Goal: Task Accomplishment & Management: Manage account settings

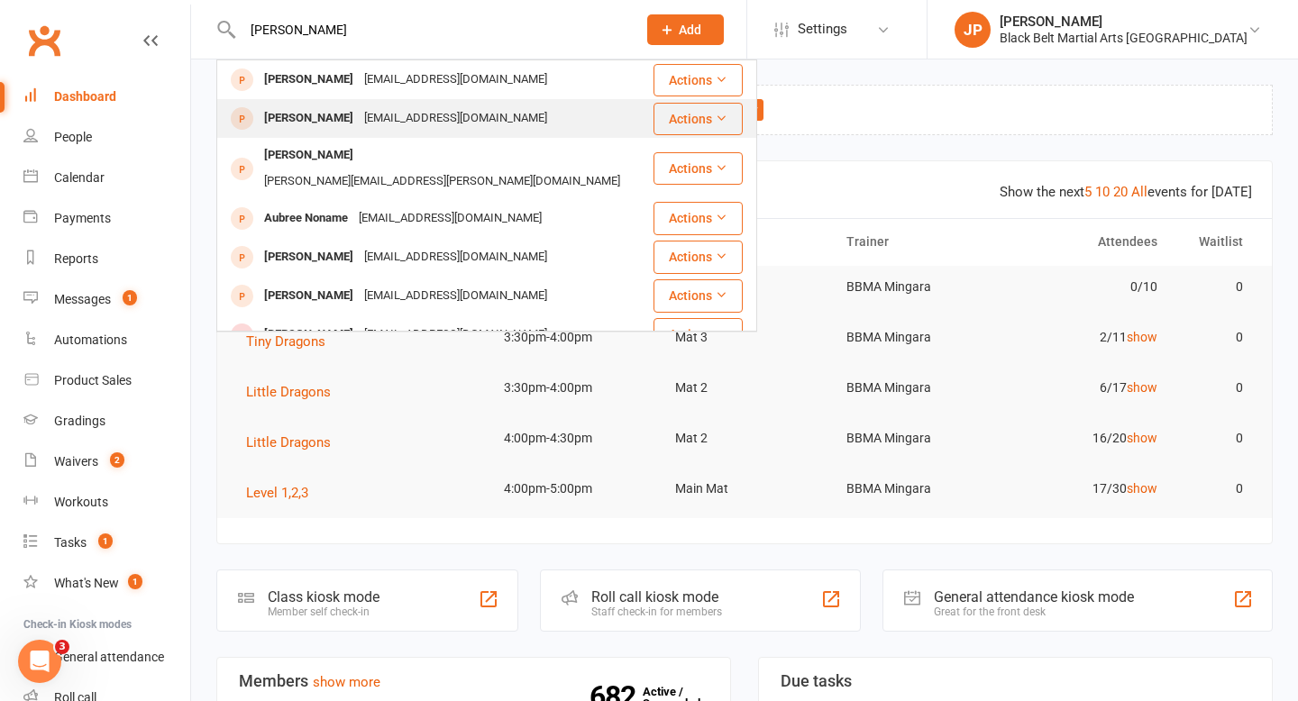
type input "[PERSON_NAME]"
click at [284, 120] on div "[PERSON_NAME]" at bounding box center [309, 118] width 100 height 26
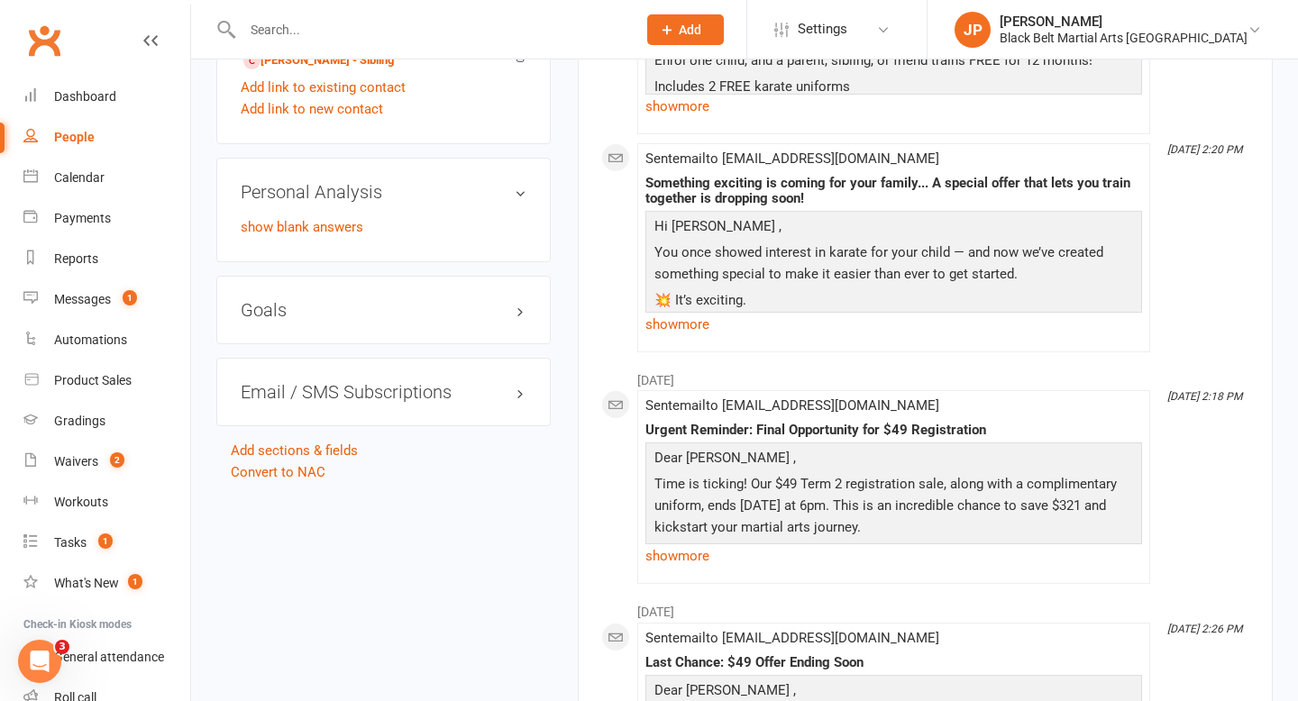
scroll to position [1516, 0]
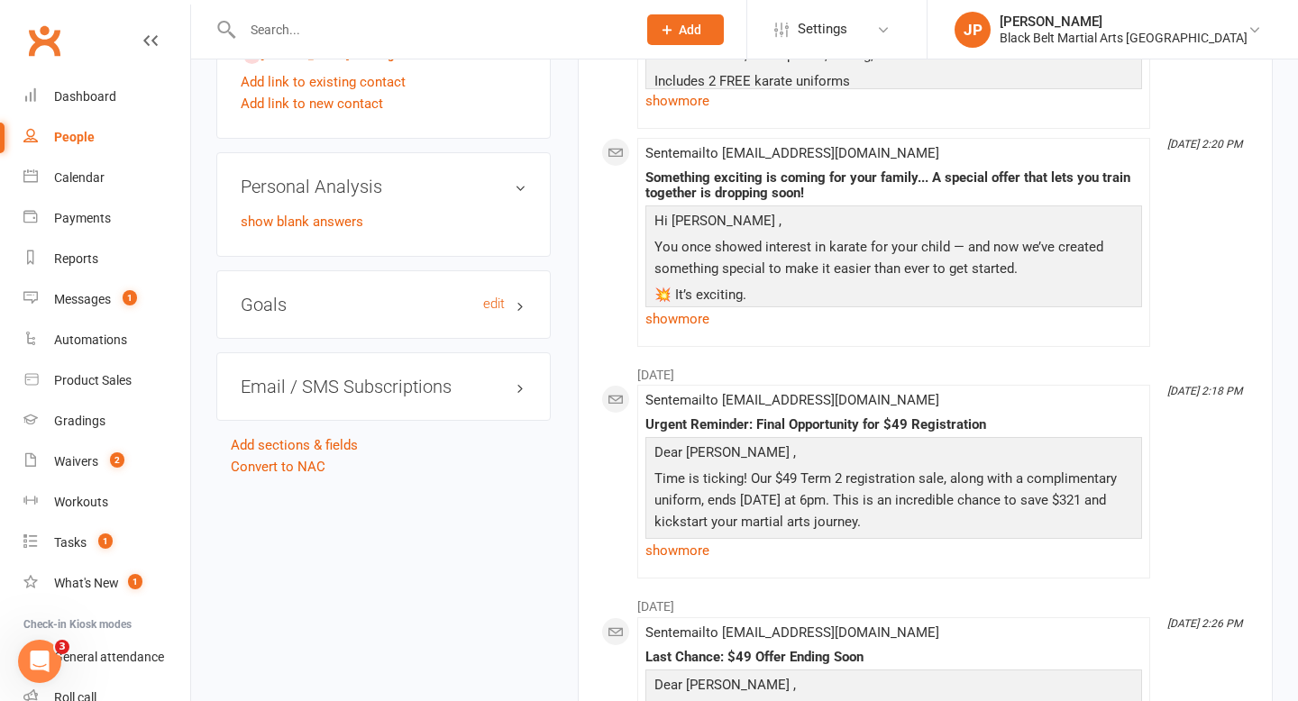
click at [271, 303] on h3 "Goals edit" at bounding box center [384, 305] width 286 height 20
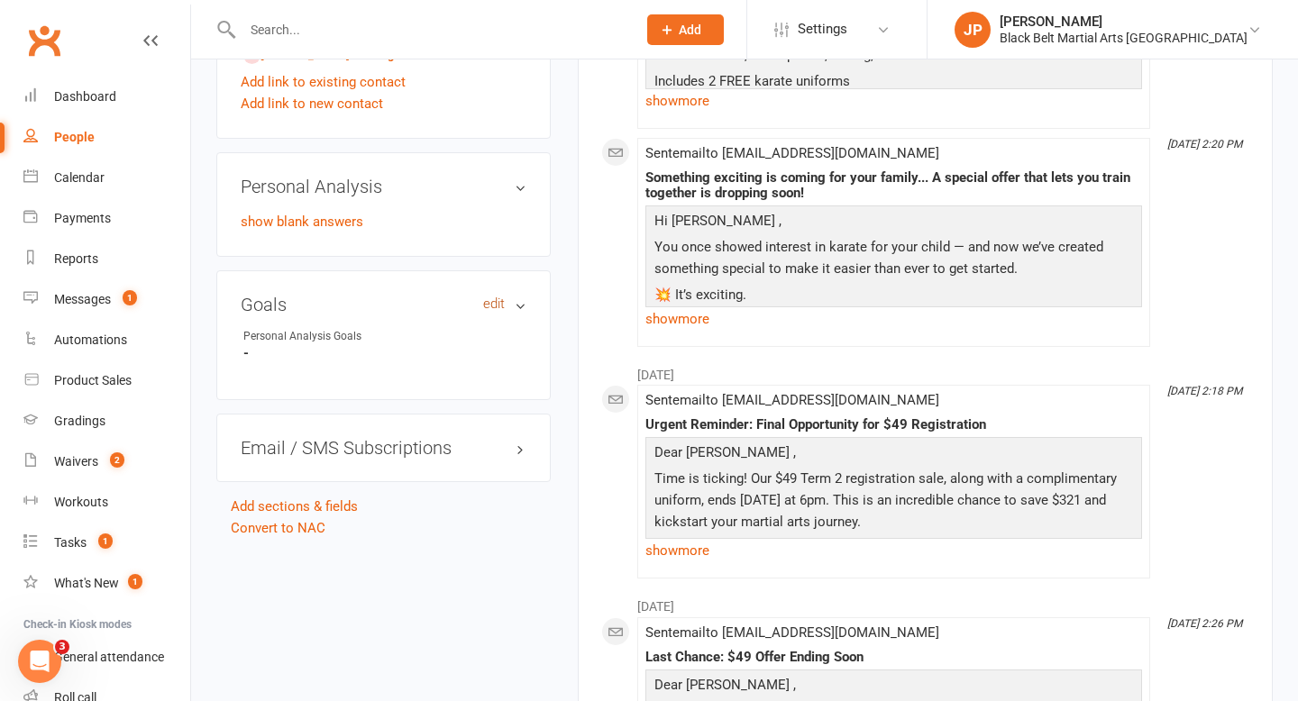
click at [488, 296] on link "edit" at bounding box center [494, 303] width 22 height 15
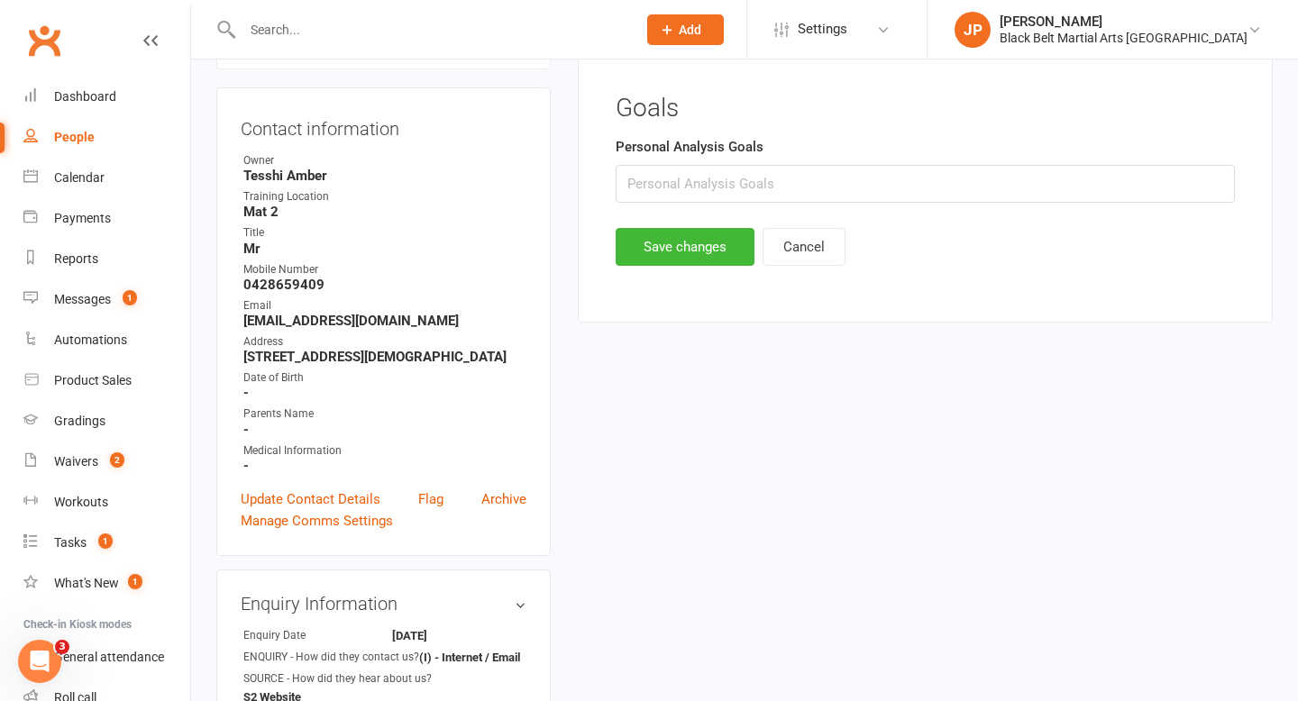
scroll to position [123, 0]
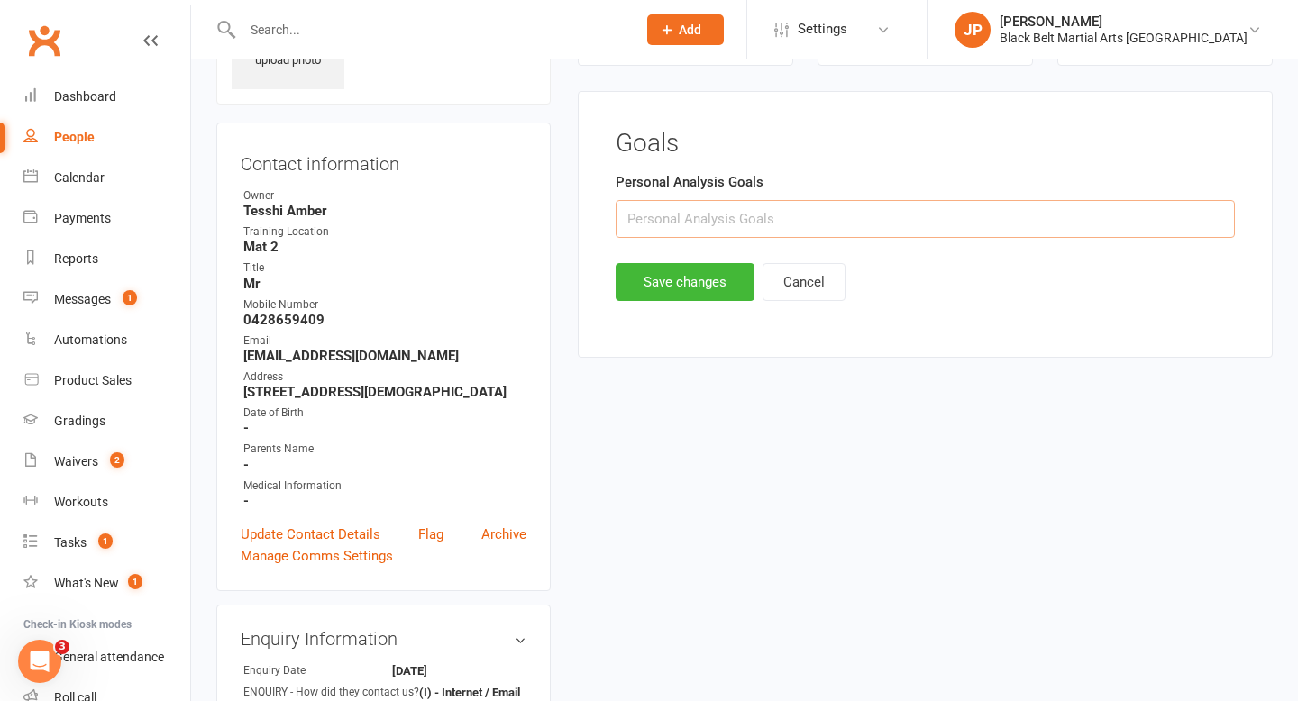
click at [673, 221] on input "text" at bounding box center [924, 219] width 619 height 38
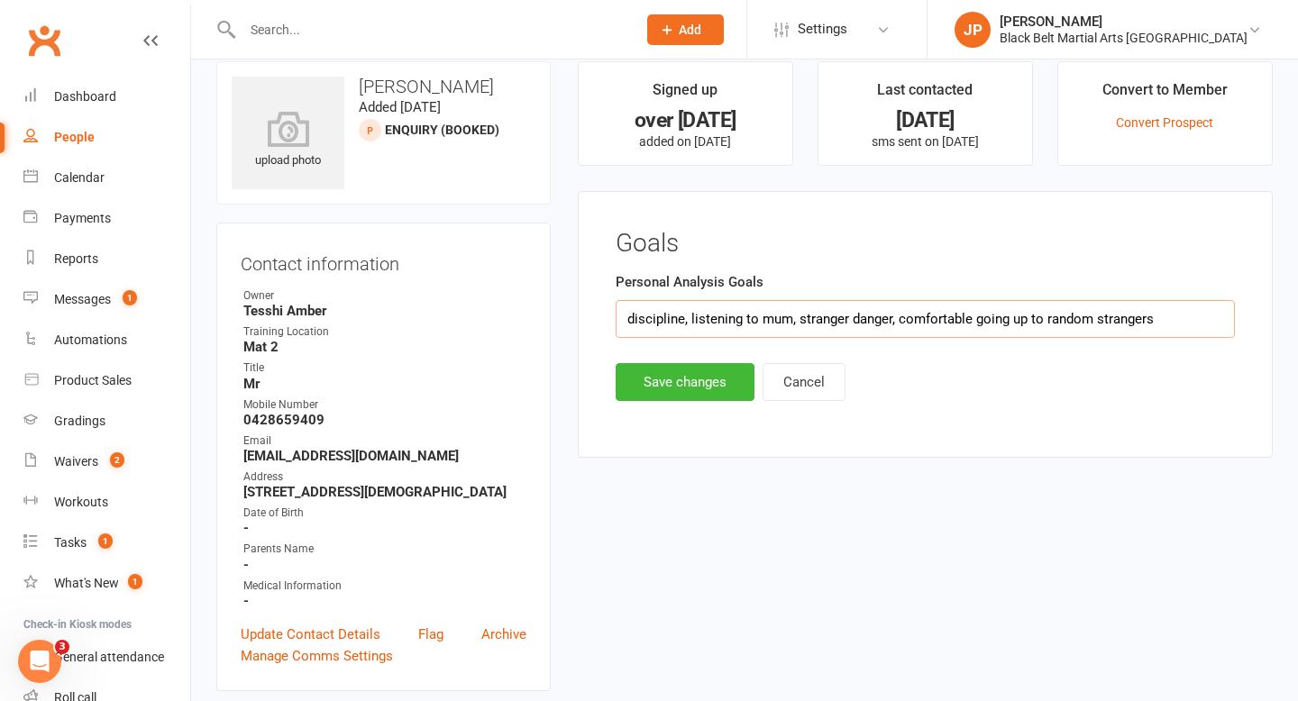
scroll to position [0, 0]
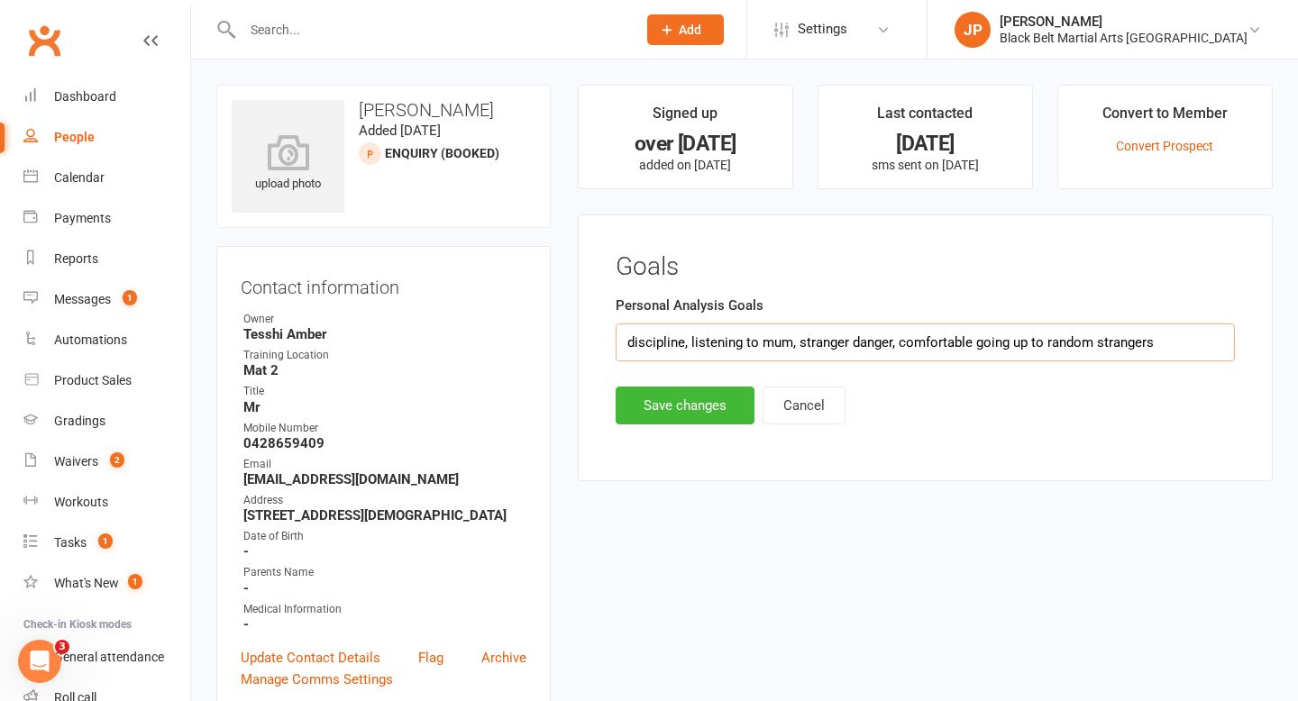
type input "discipline, listening to mum, stranger danger, comfortable going up to random s…"
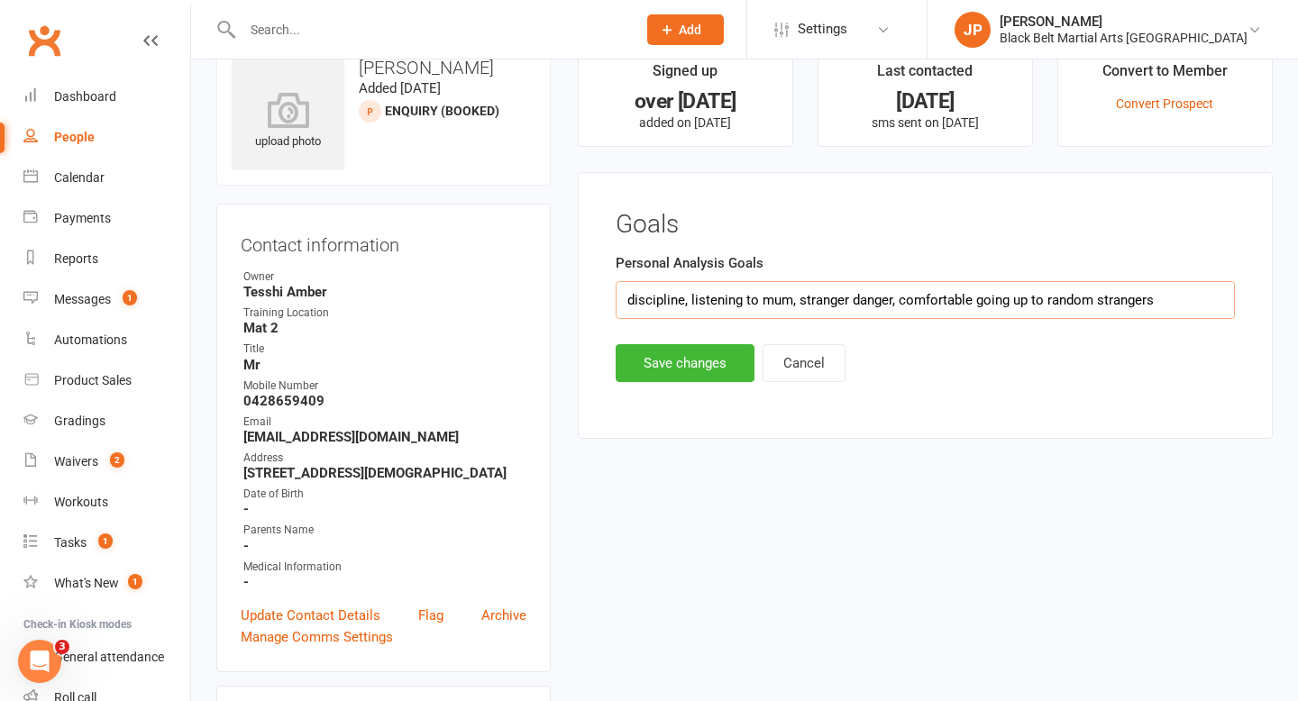
scroll to position [41, 0]
click at [674, 362] on button "Save changes" at bounding box center [684, 364] width 139 height 38
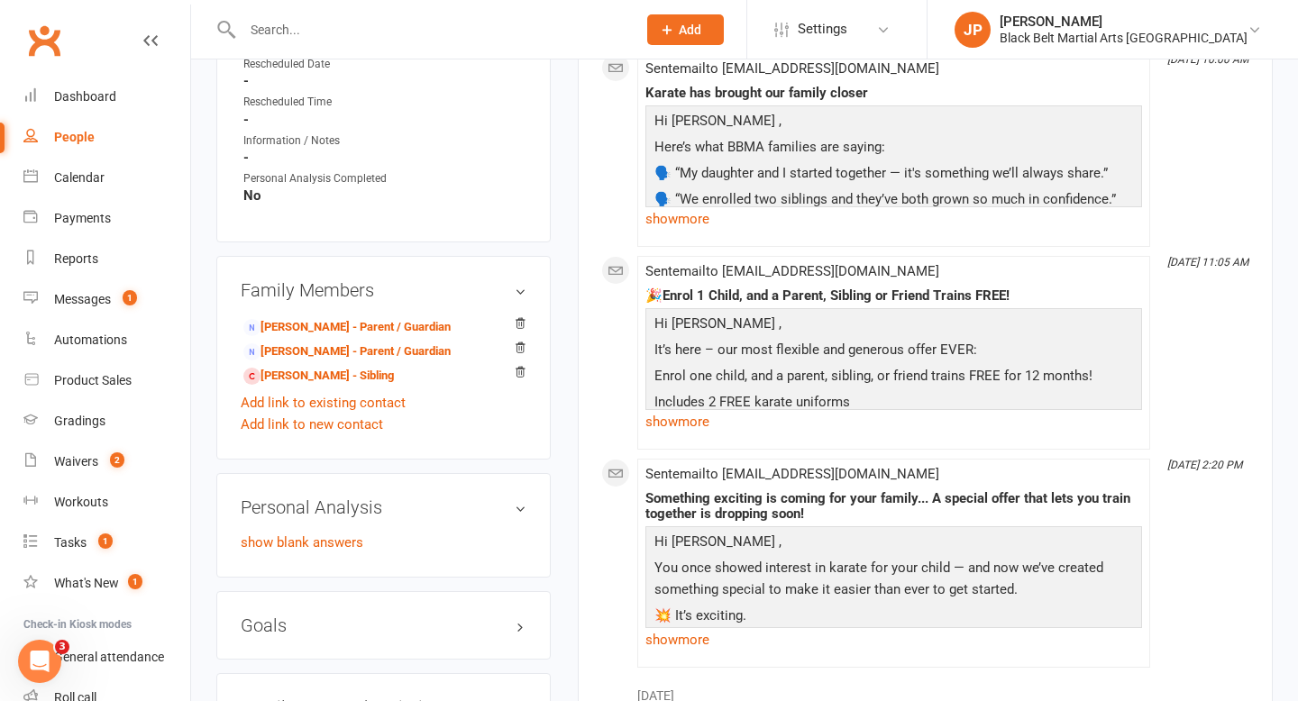
scroll to position [1231, 0]
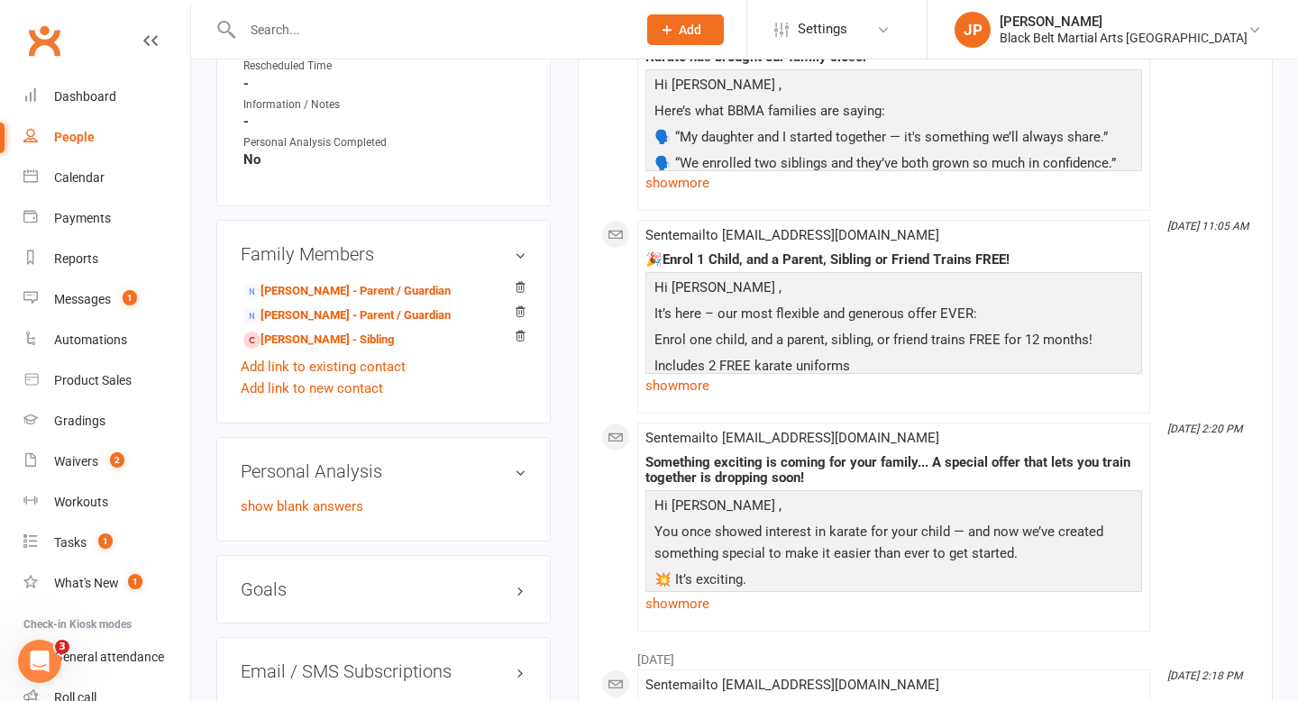
click at [552, 40] on input "text" at bounding box center [430, 29] width 387 height 25
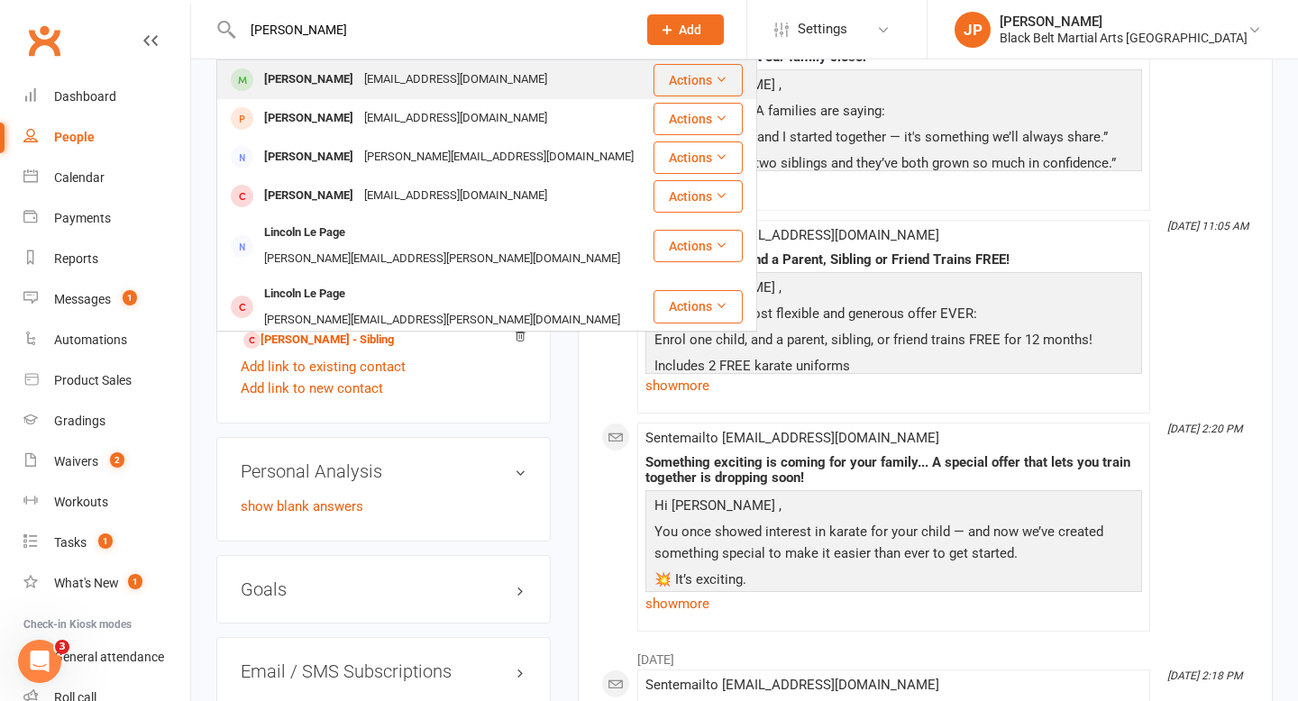
type input "lincoln davis"
click at [420, 84] on div "djme9288@gmail.com" at bounding box center [456, 80] width 194 height 26
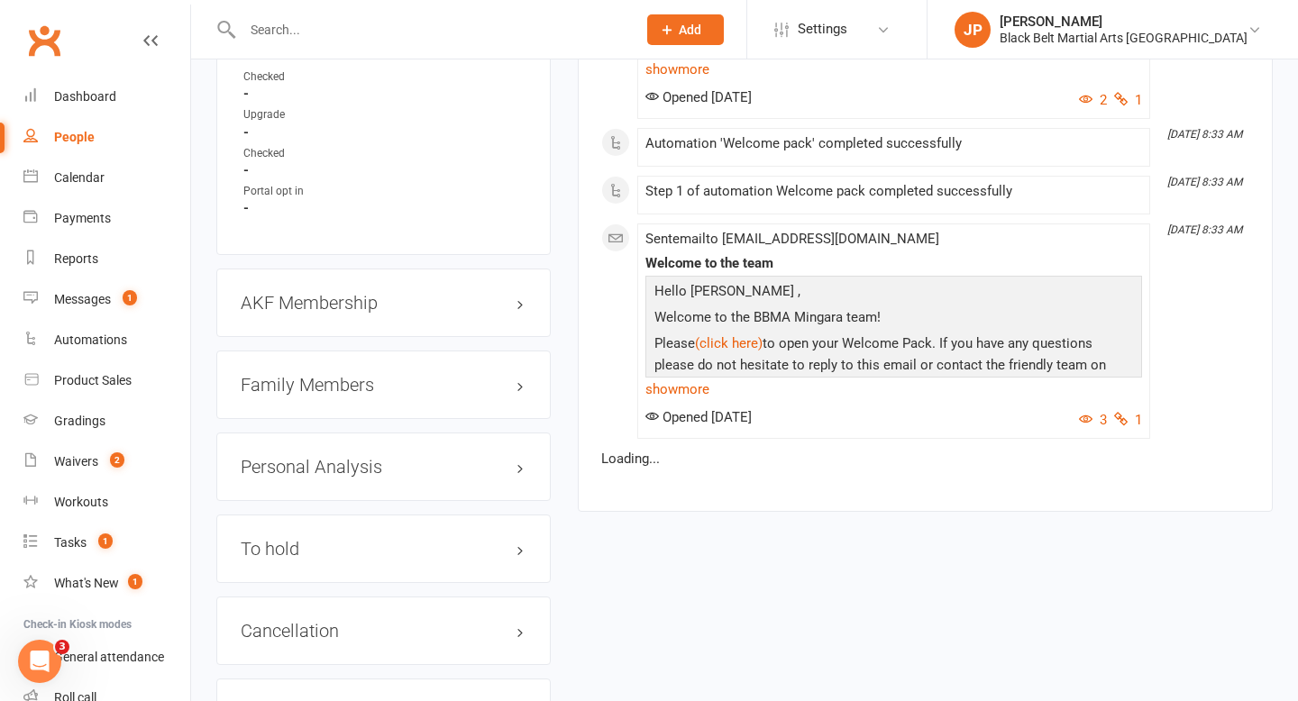
scroll to position [1828, 0]
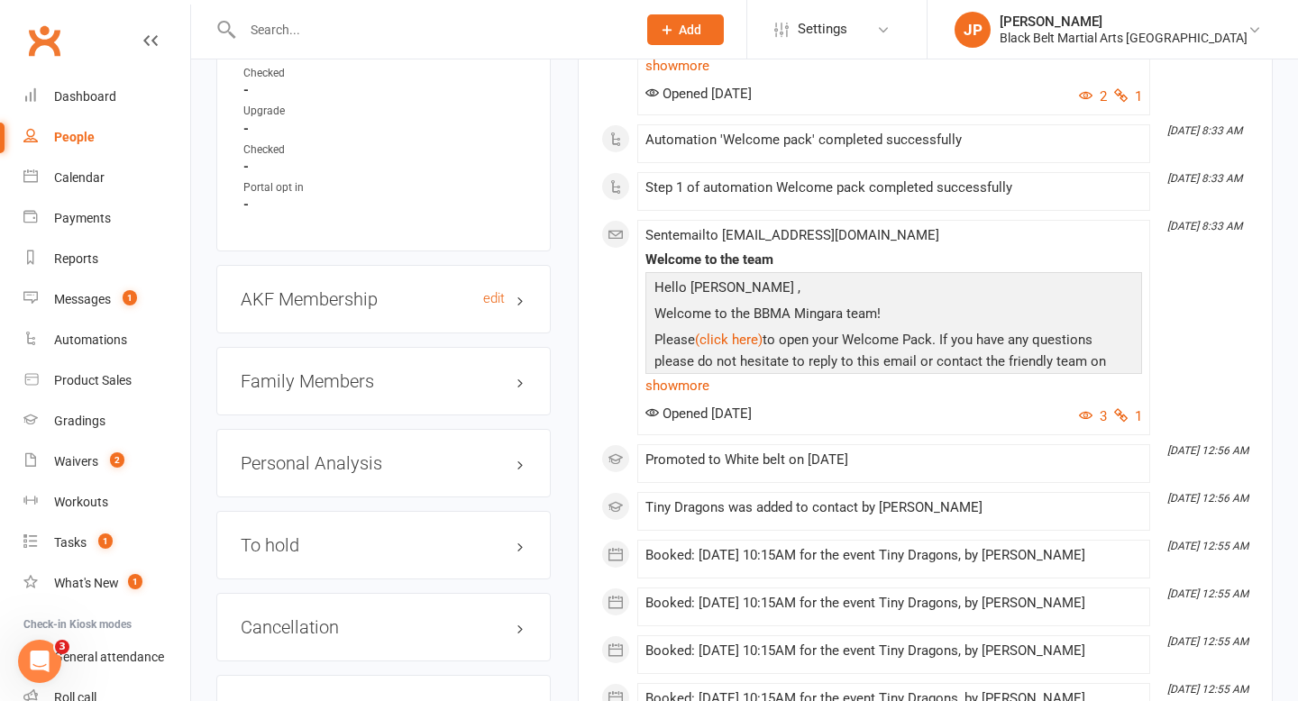
click at [370, 289] on h3 "AKF Membership edit" at bounding box center [384, 299] width 286 height 20
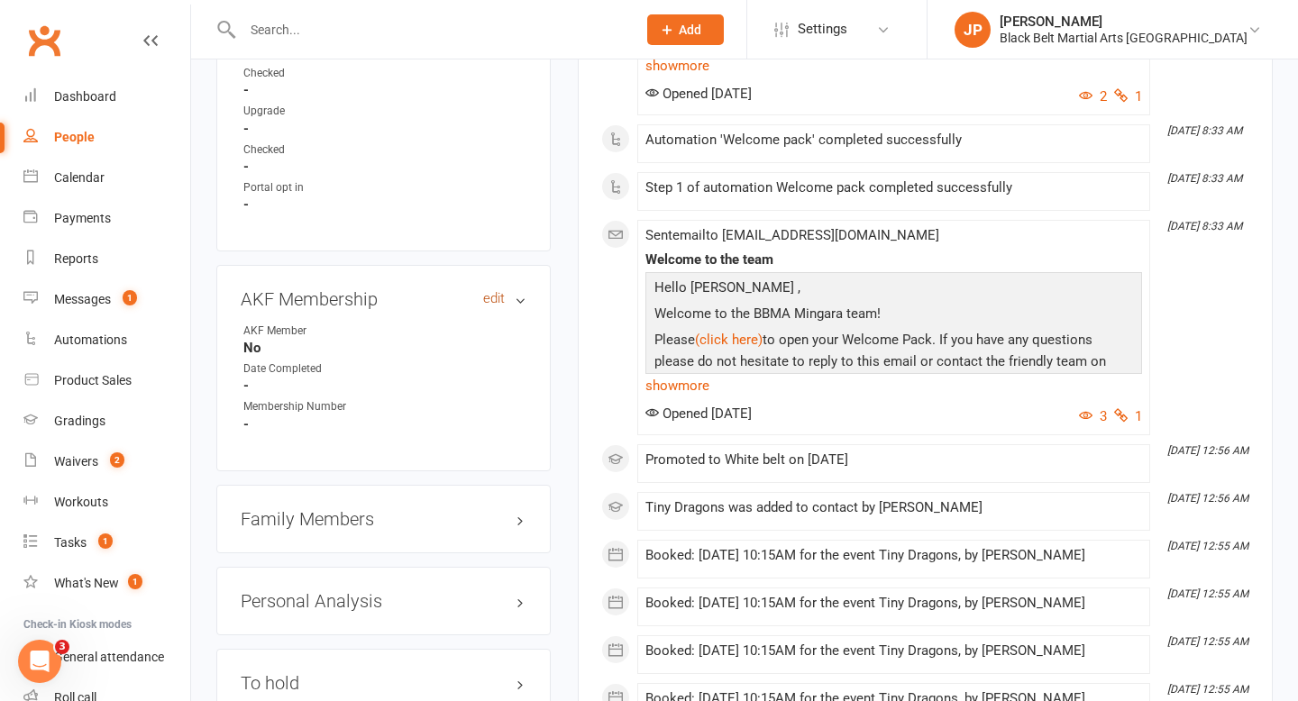
click at [487, 291] on link "edit" at bounding box center [494, 298] width 22 height 15
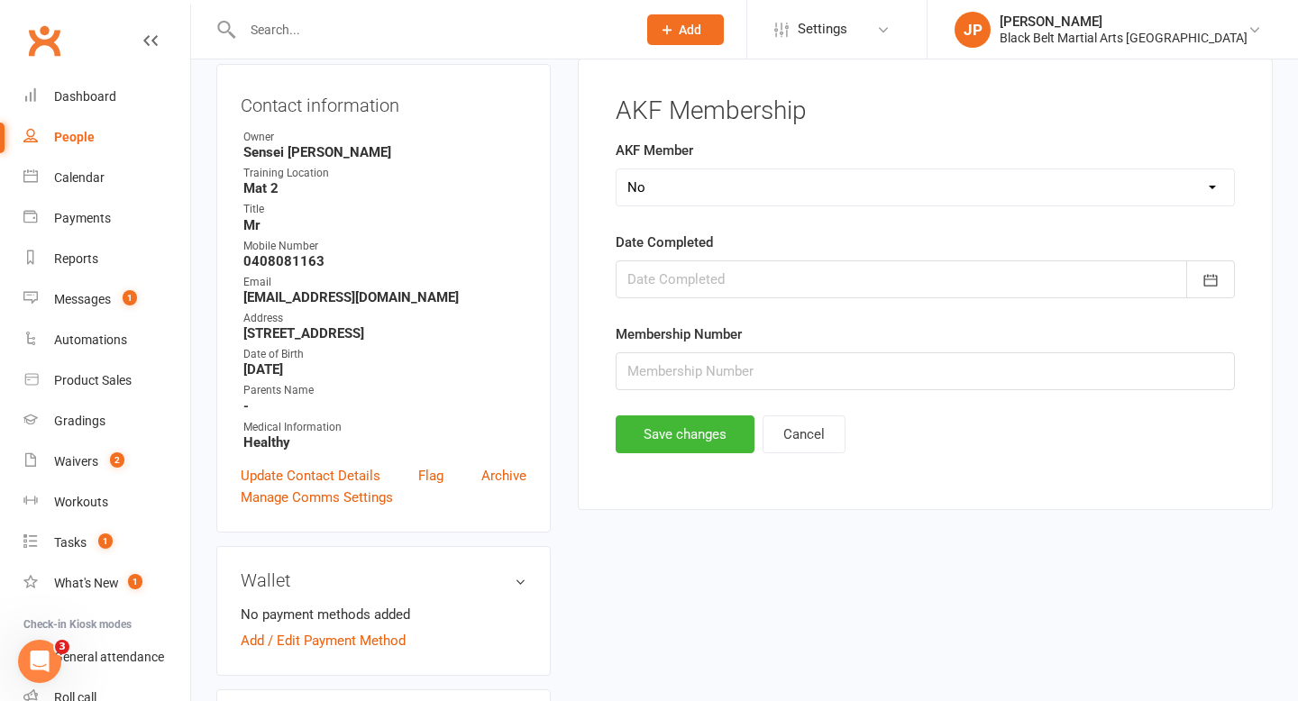
scroll to position [154, 0]
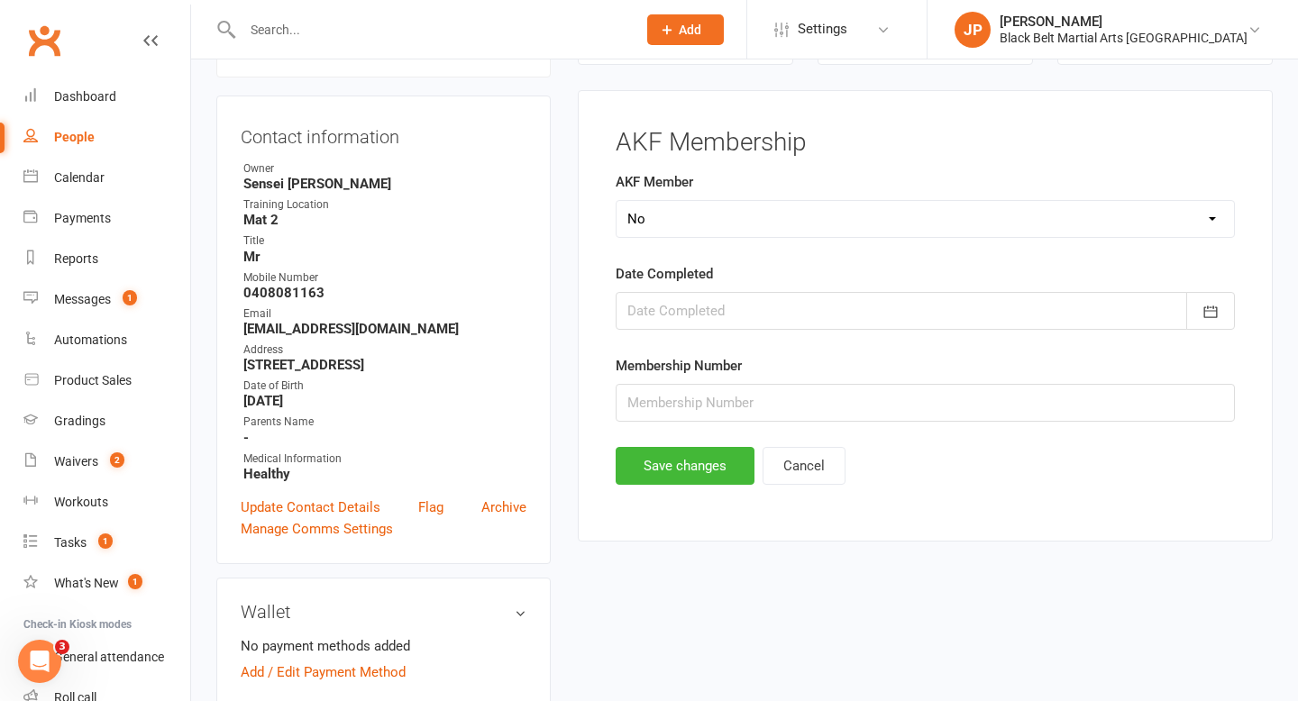
click at [681, 219] on select "Select Yes No Cancelled Transfered" at bounding box center [924, 219] width 617 height 36
select select "Yes"
click at [687, 305] on div at bounding box center [924, 311] width 619 height 38
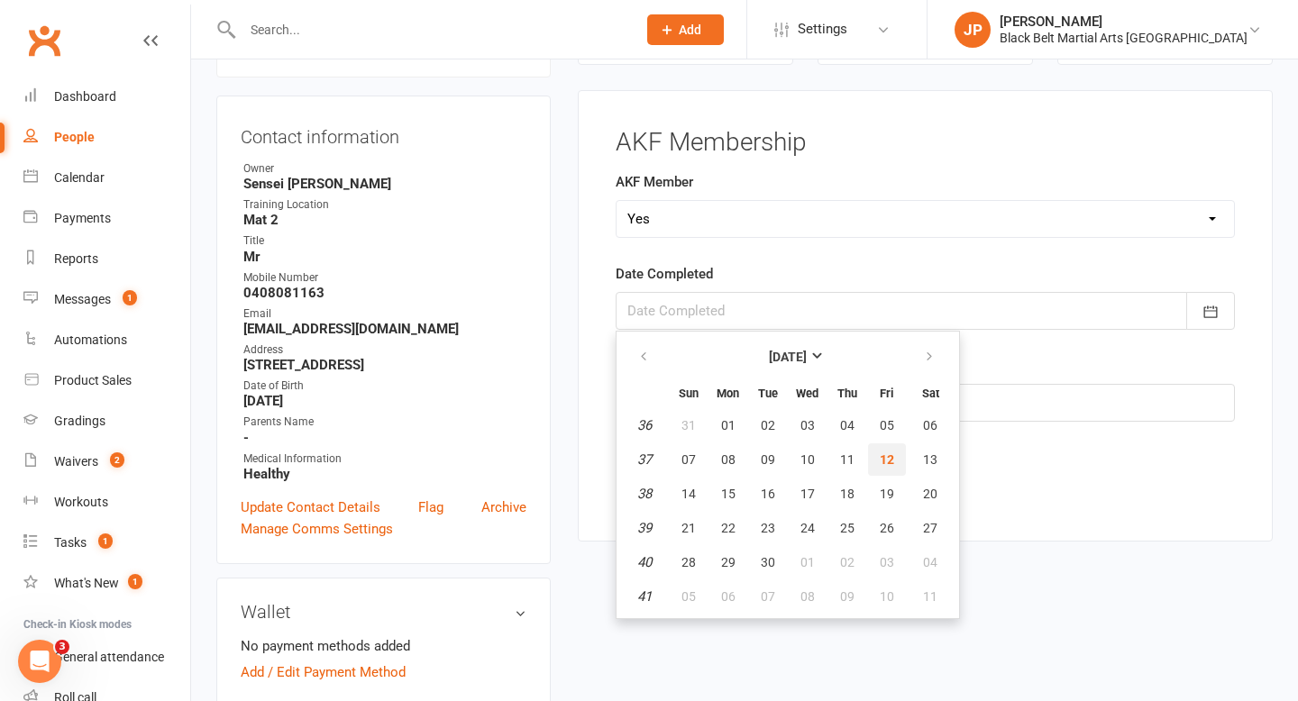
click at [887, 458] on span "12" at bounding box center [887, 459] width 14 height 14
type input "12 Sep 2025"
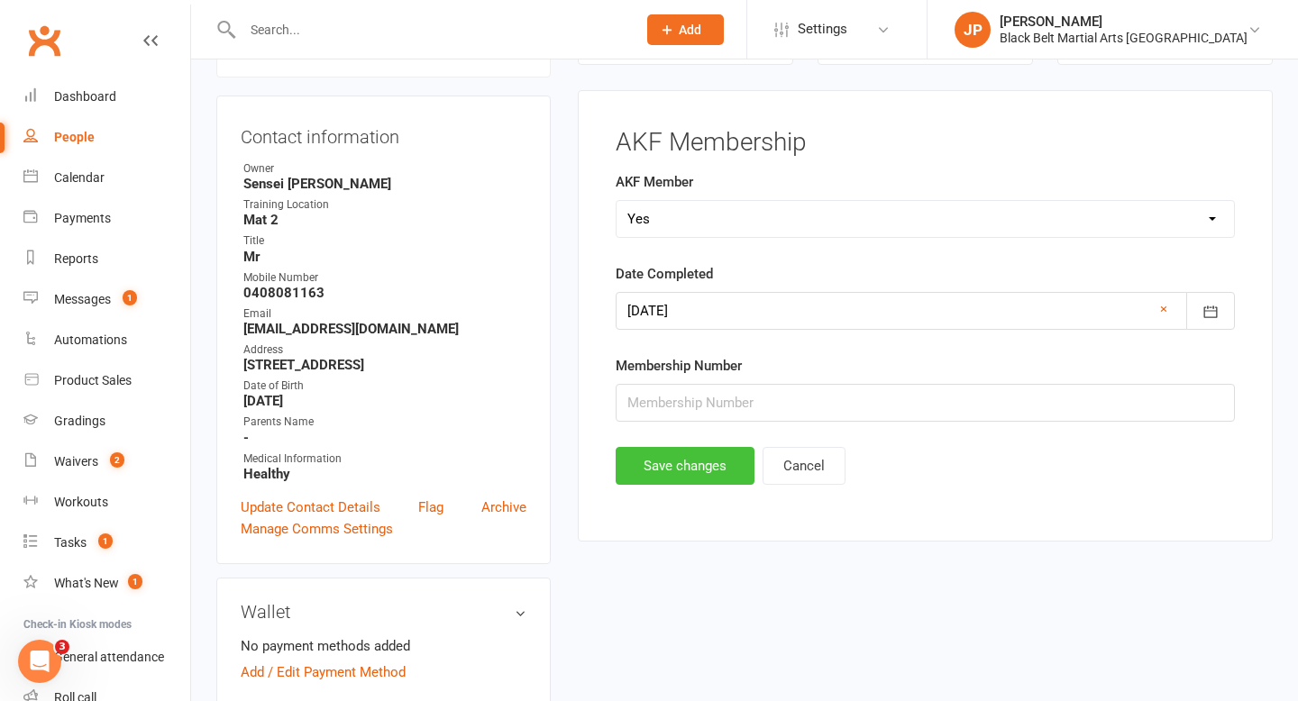
click at [661, 453] on button "Save changes" at bounding box center [684, 466] width 139 height 38
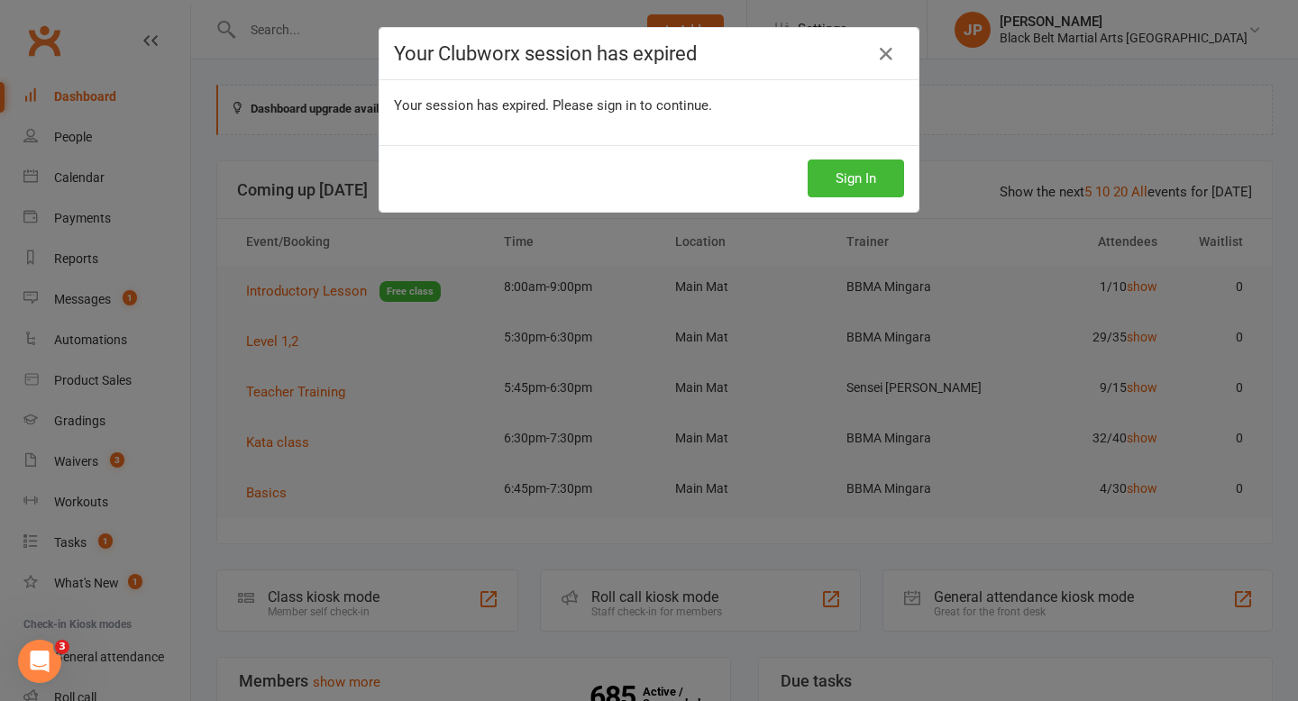
click at [893, 50] on icon at bounding box center [886, 54] width 22 height 22
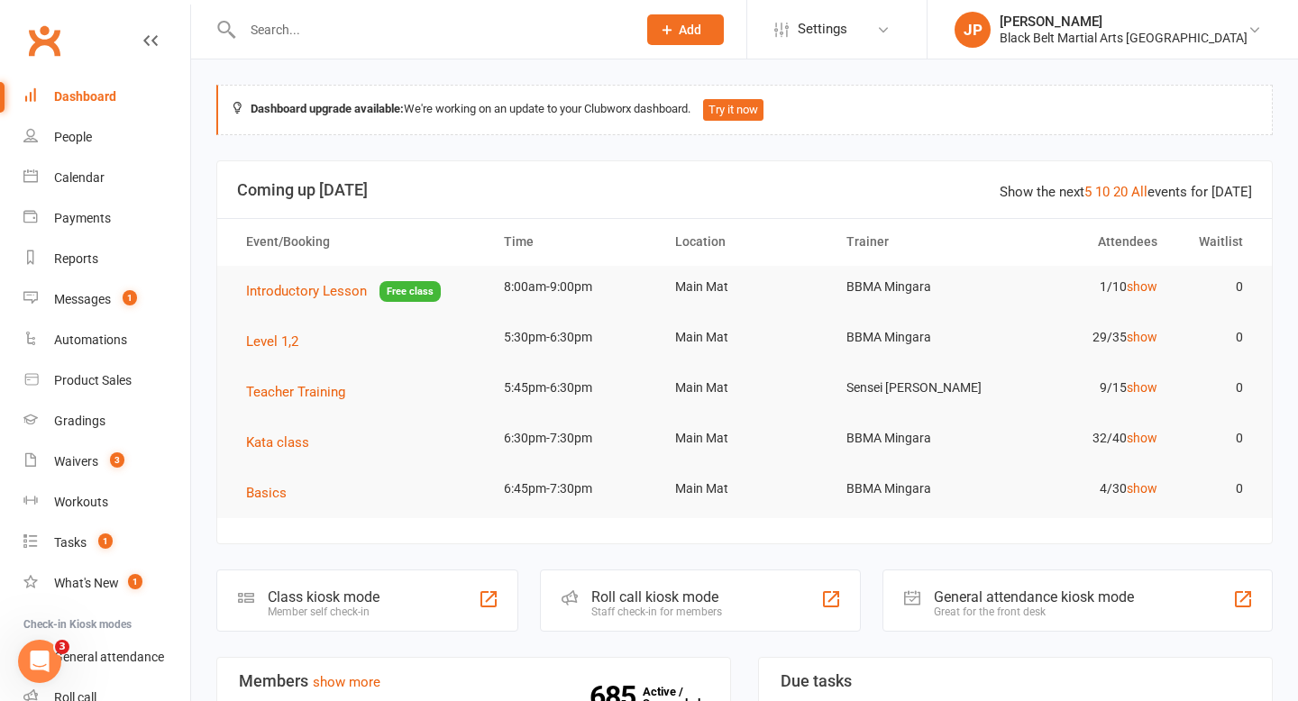
click at [467, 39] on input "text" at bounding box center [430, 29] width 387 height 25
